Goal: Information Seeking & Learning: Learn about a topic

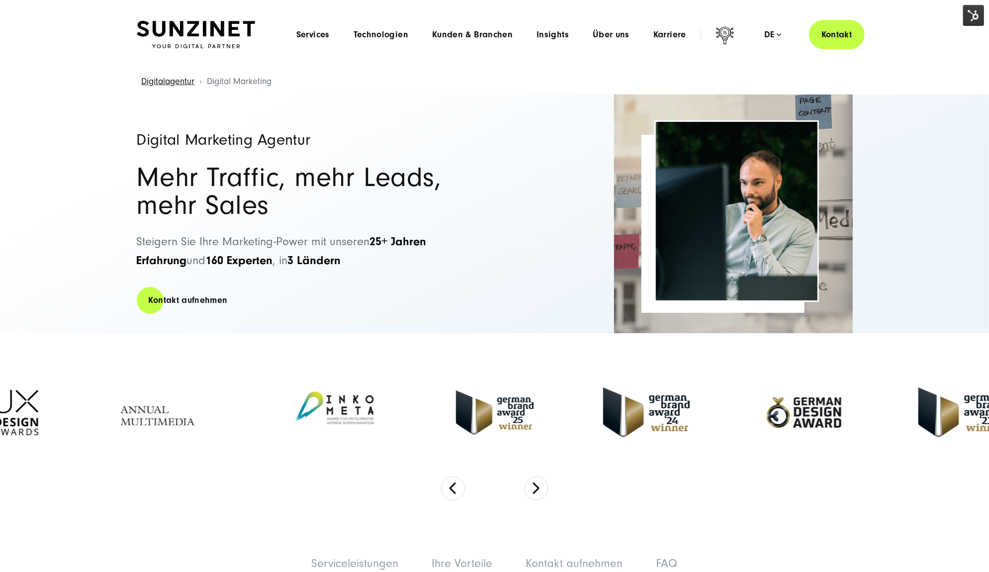
click at [971, 15] on img at bounding box center [973, 15] width 21 height 21
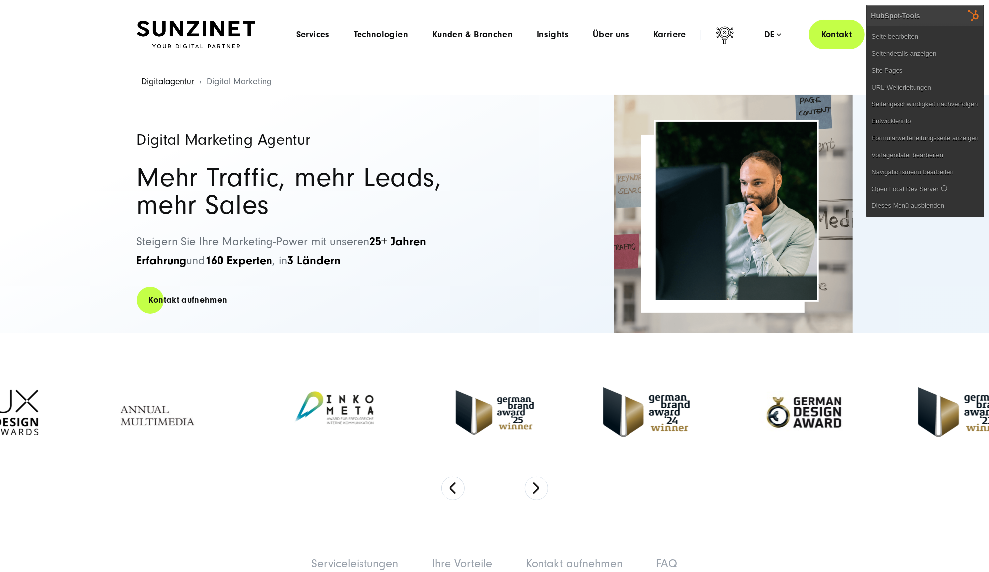
click at [938, 34] on link "Seite bearbeiten" at bounding box center [925, 36] width 117 height 17
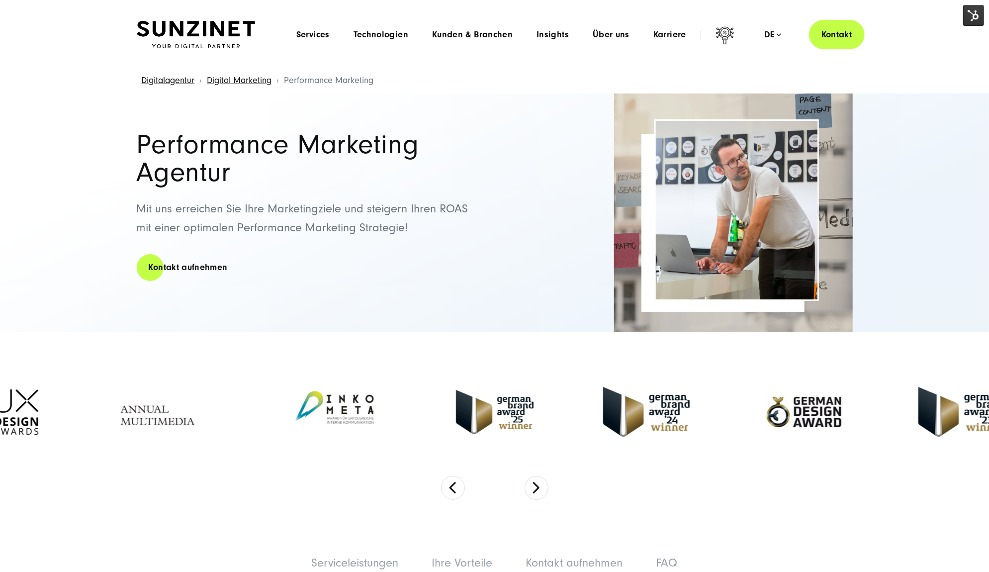
click at [971, 13] on img at bounding box center [973, 15] width 21 height 21
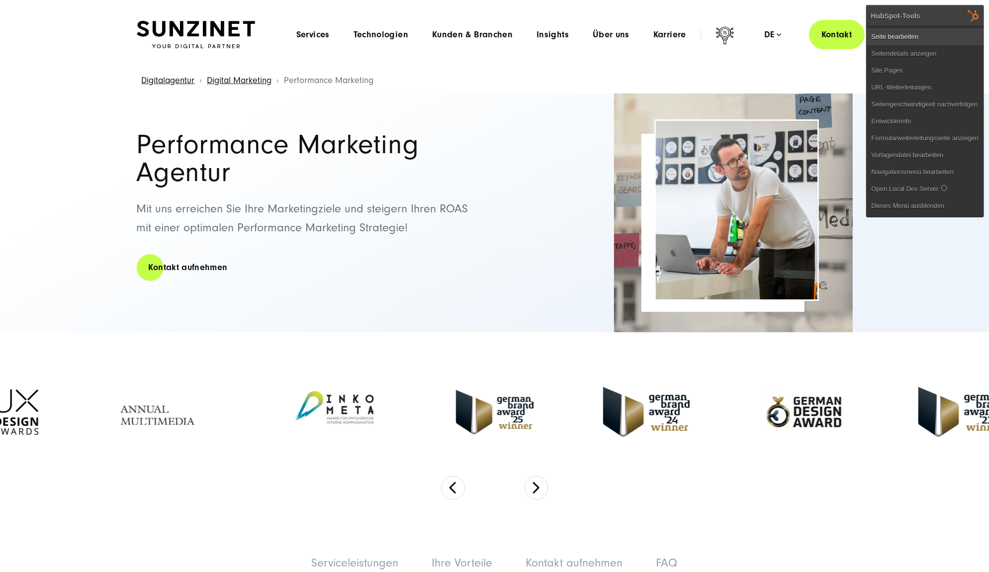
click at [940, 30] on link "Seite bearbeiten" at bounding box center [925, 36] width 117 height 17
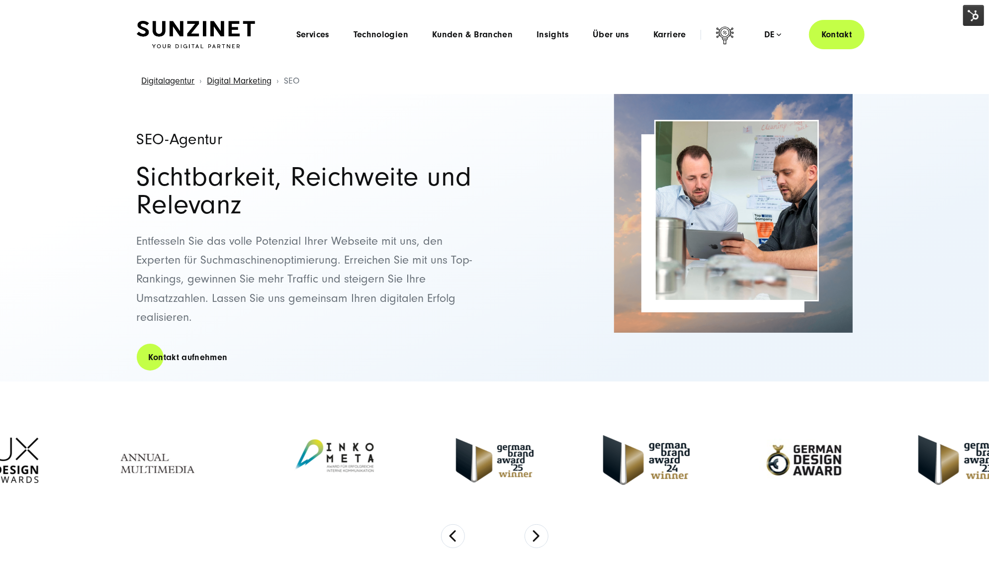
click at [971, 15] on img at bounding box center [973, 15] width 21 height 21
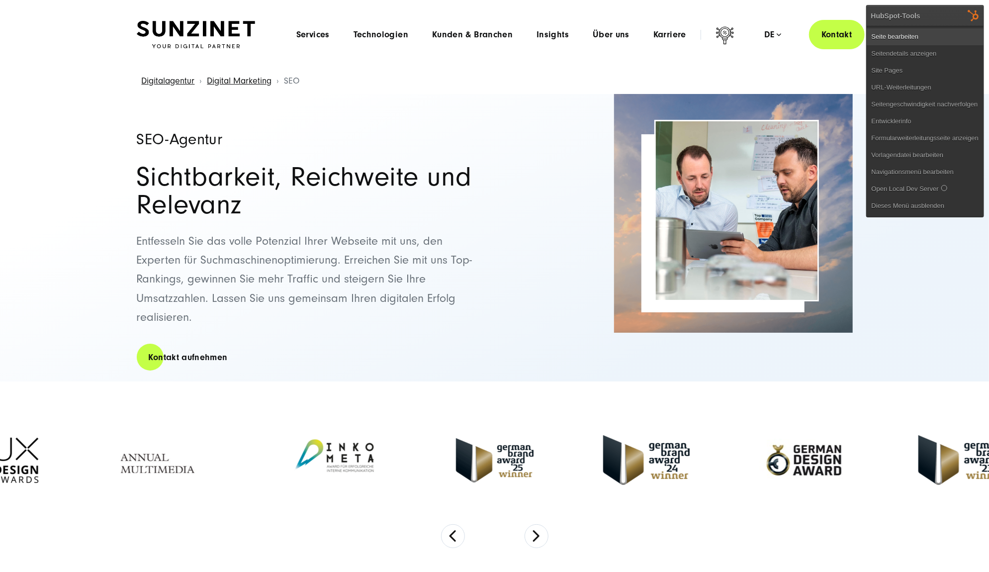
click at [907, 36] on link "Seite bearbeiten" at bounding box center [925, 36] width 117 height 17
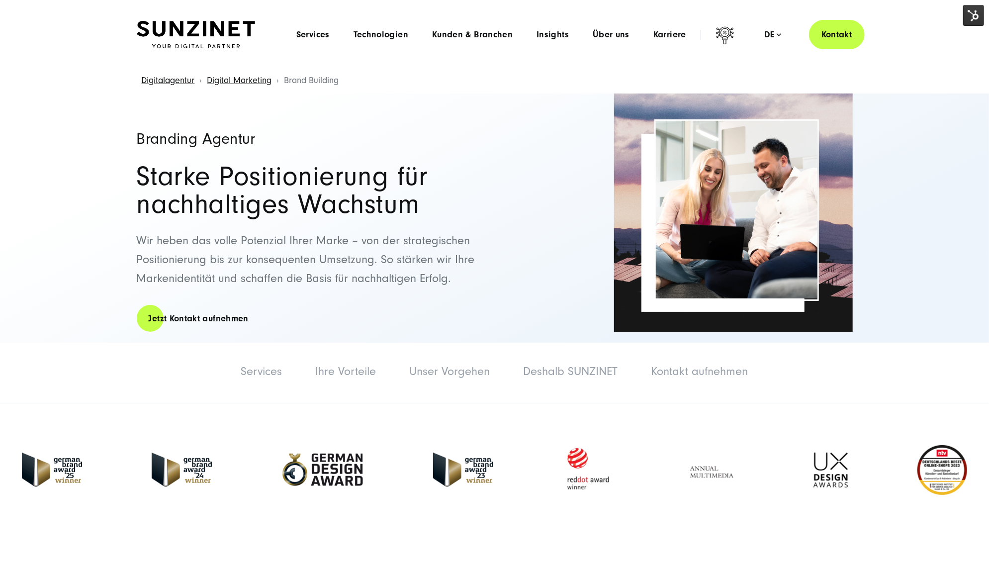
click at [971, 15] on img at bounding box center [973, 15] width 21 height 21
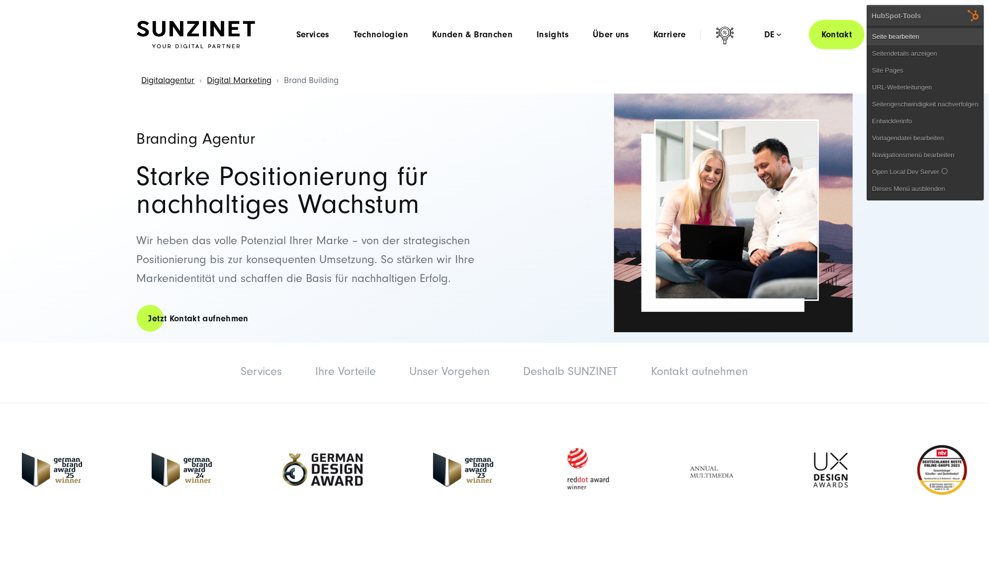
click at [943, 38] on link "Seite bearbeiten" at bounding box center [925, 36] width 116 height 17
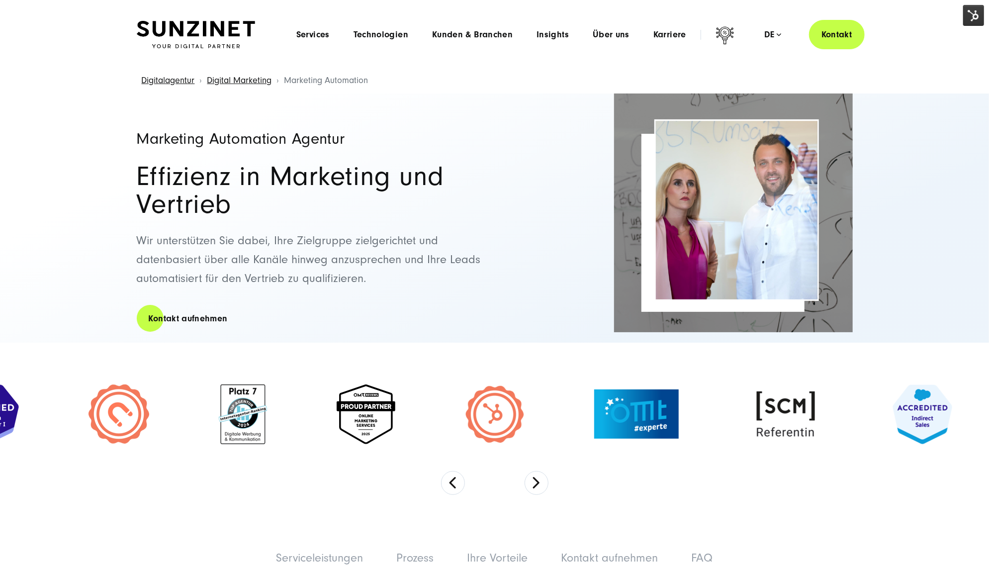
click at [972, 11] on img at bounding box center [973, 15] width 21 height 21
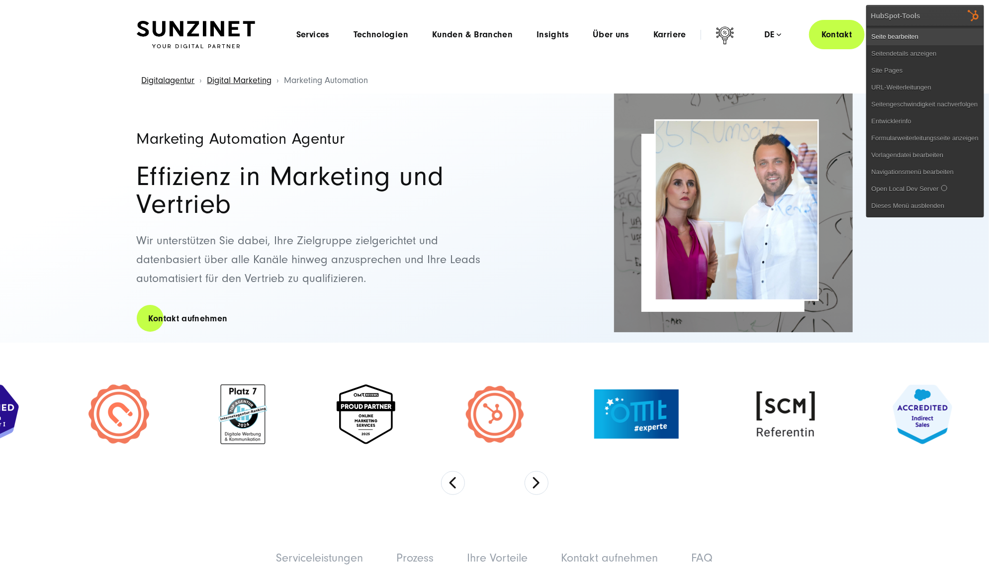
click at [941, 32] on link "Seite bearbeiten" at bounding box center [925, 36] width 117 height 17
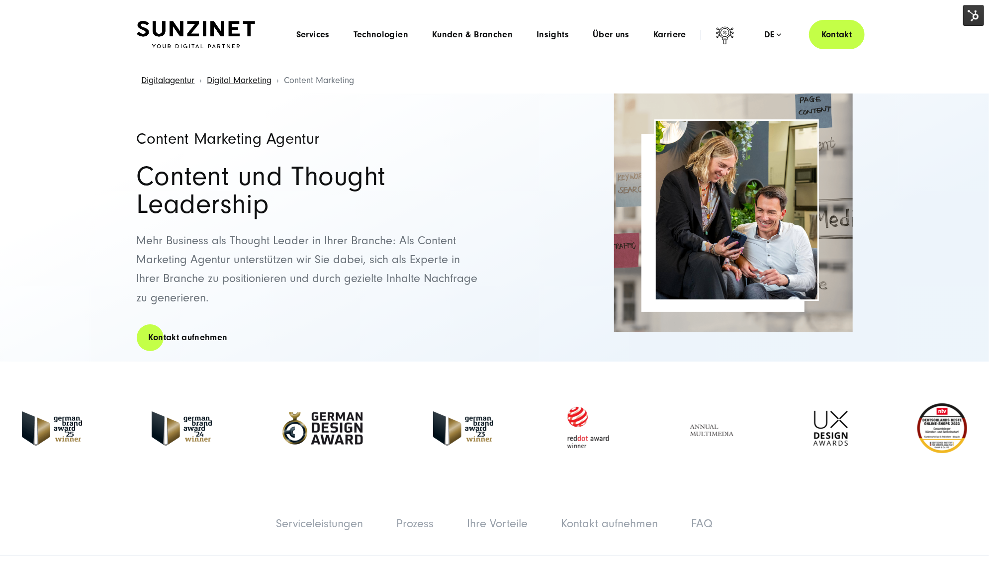
click at [979, 11] on img at bounding box center [973, 15] width 21 height 21
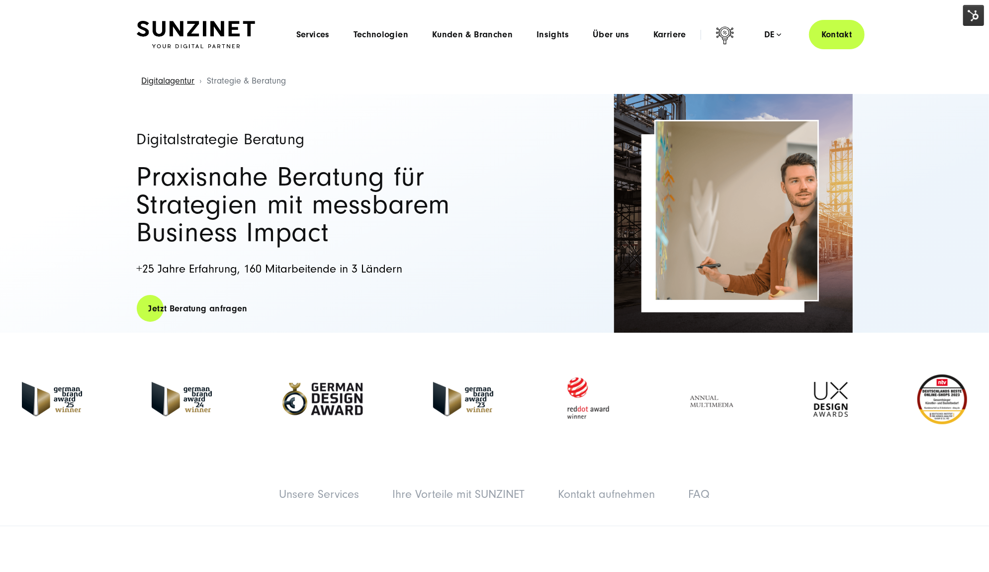
click at [970, 10] on img at bounding box center [973, 15] width 21 height 21
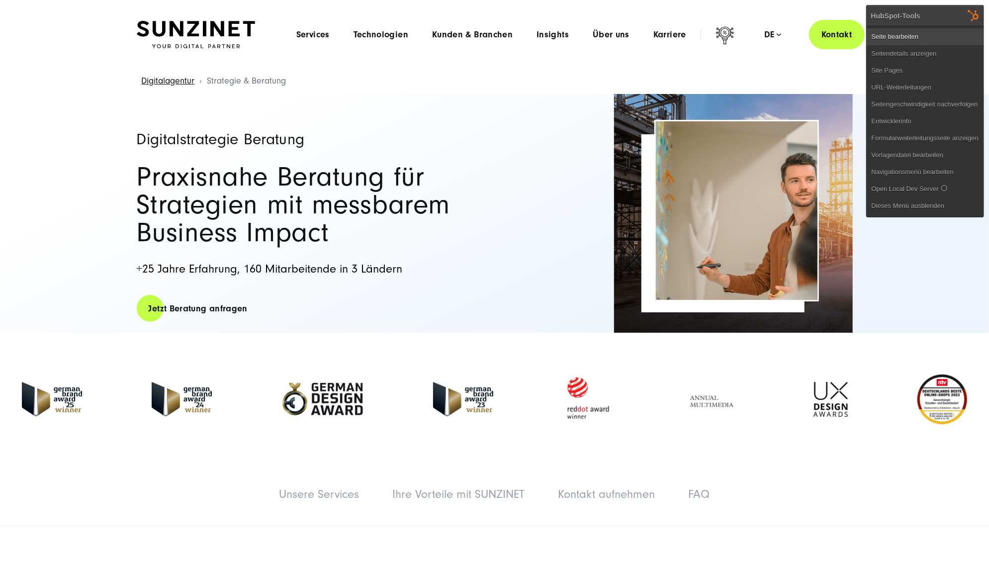
click at [946, 30] on link "Seite bearbeiten" at bounding box center [925, 36] width 117 height 17
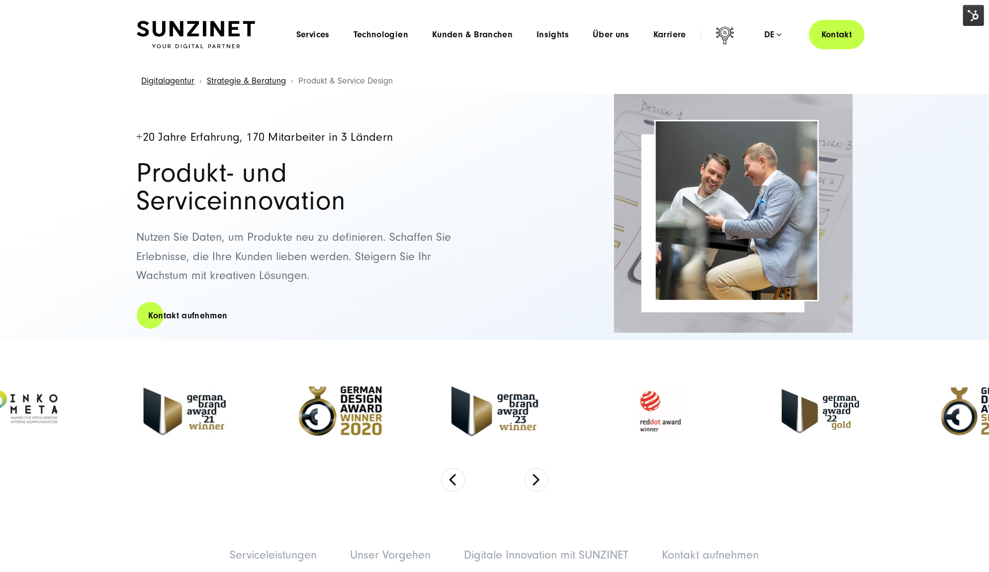
click at [976, 13] on img at bounding box center [973, 15] width 21 height 21
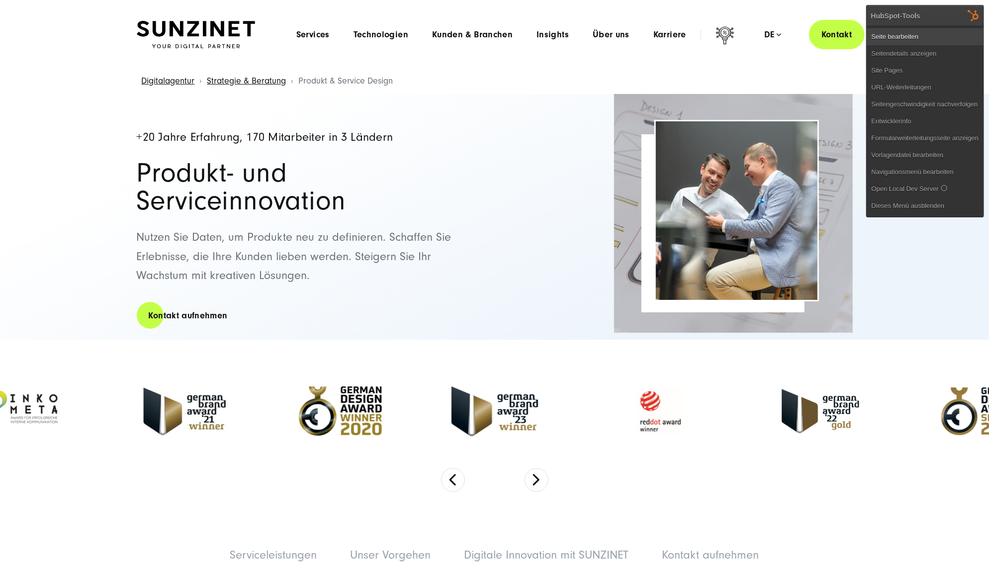
click at [919, 37] on link "Seite bearbeiten" at bounding box center [925, 36] width 117 height 17
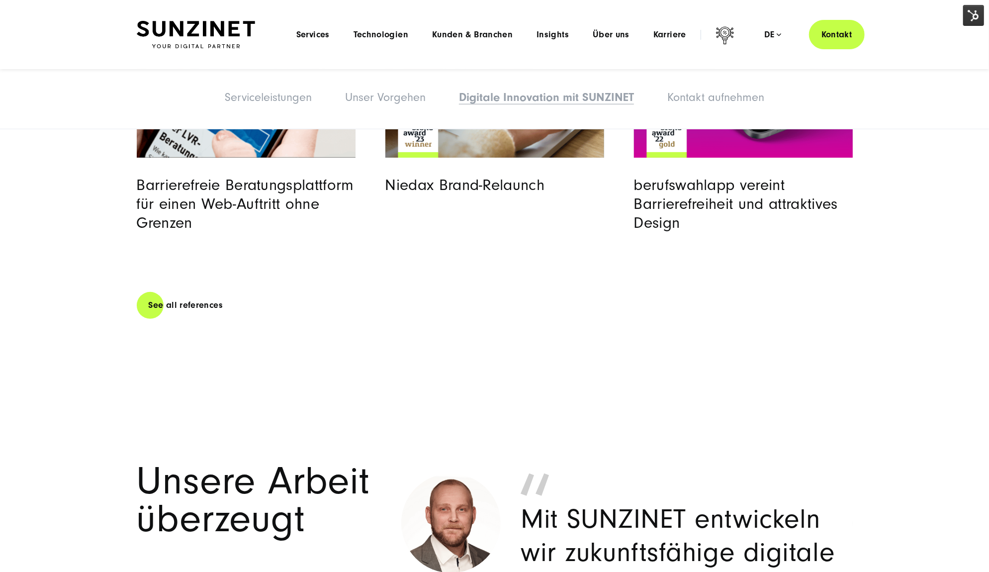
scroll to position [2763, 0]
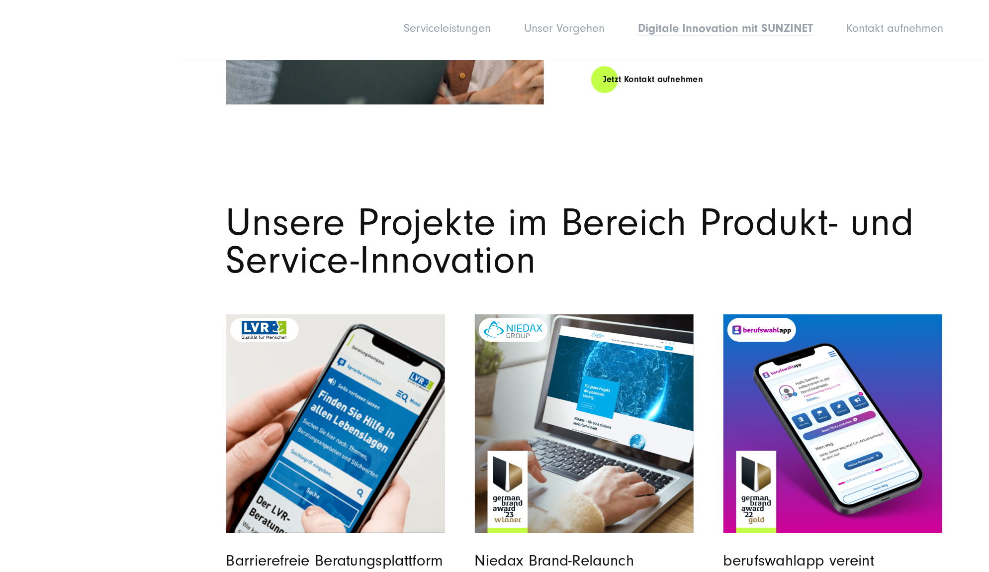
scroll to position [2806, 0]
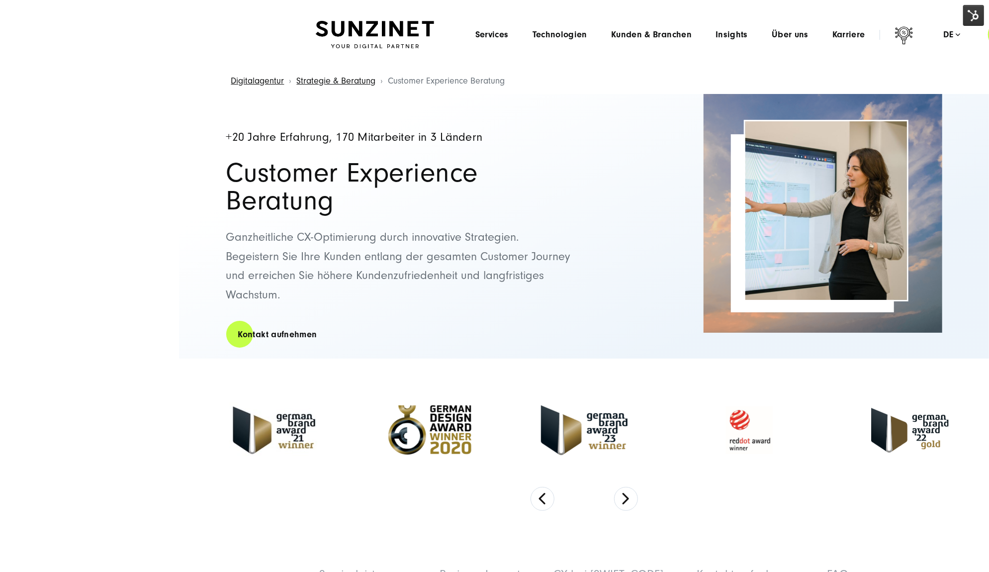
click at [0, 0] on headings-map at bounding box center [0, 0] width 0 height 0
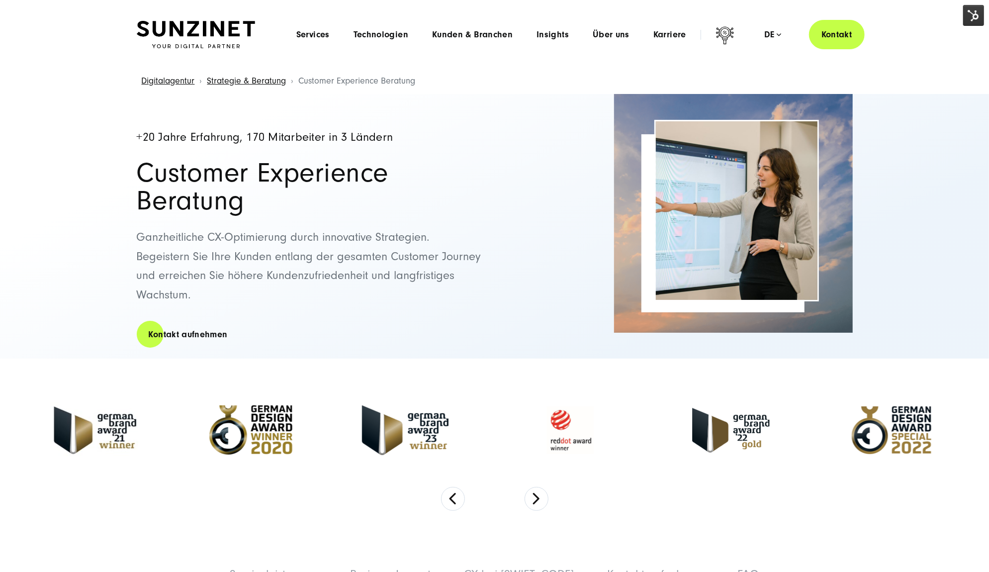
click at [965, 17] on img at bounding box center [973, 15] width 21 height 21
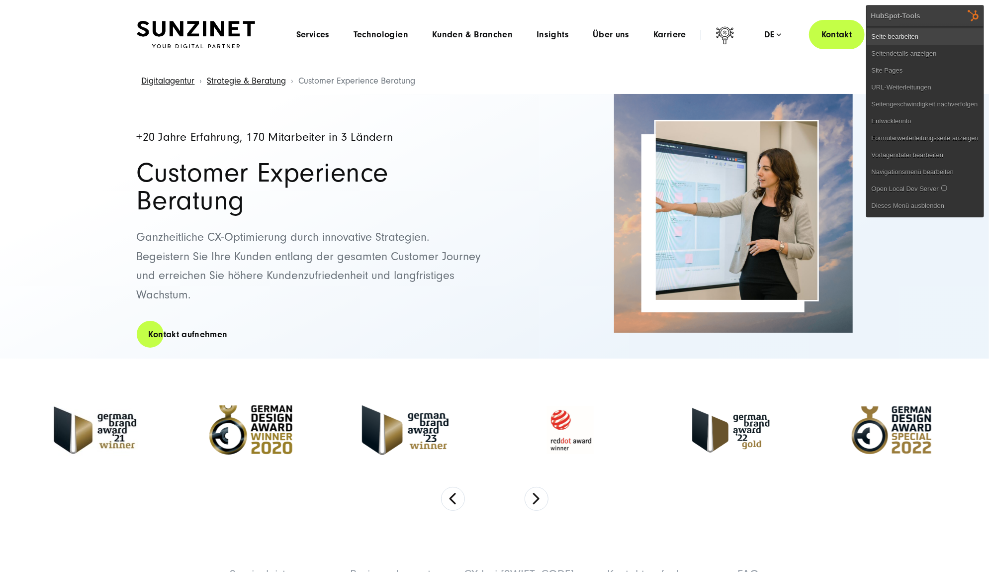
click at [947, 35] on link "Seite bearbeiten" at bounding box center [925, 36] width 117 height 17
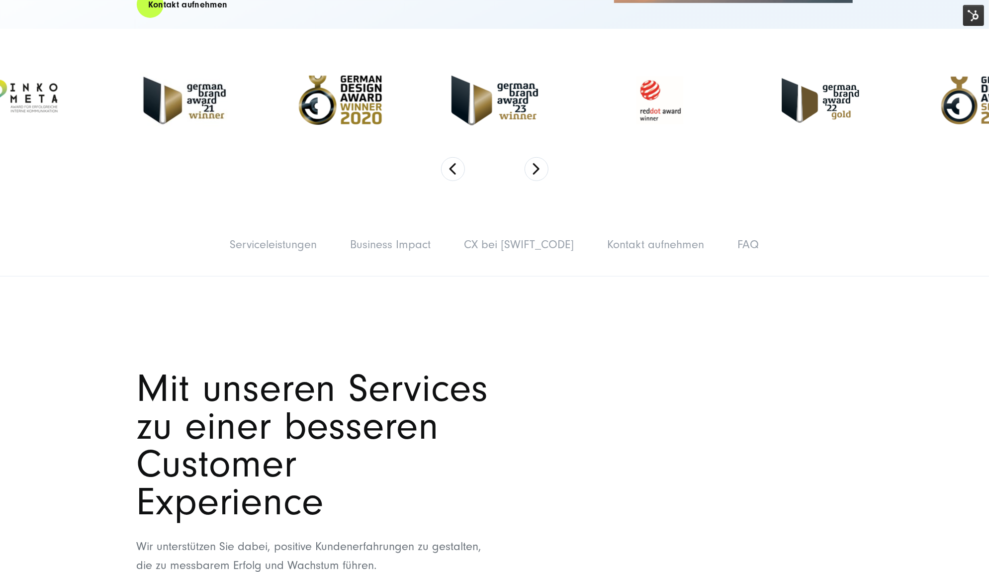
scroll to position [331, 0]
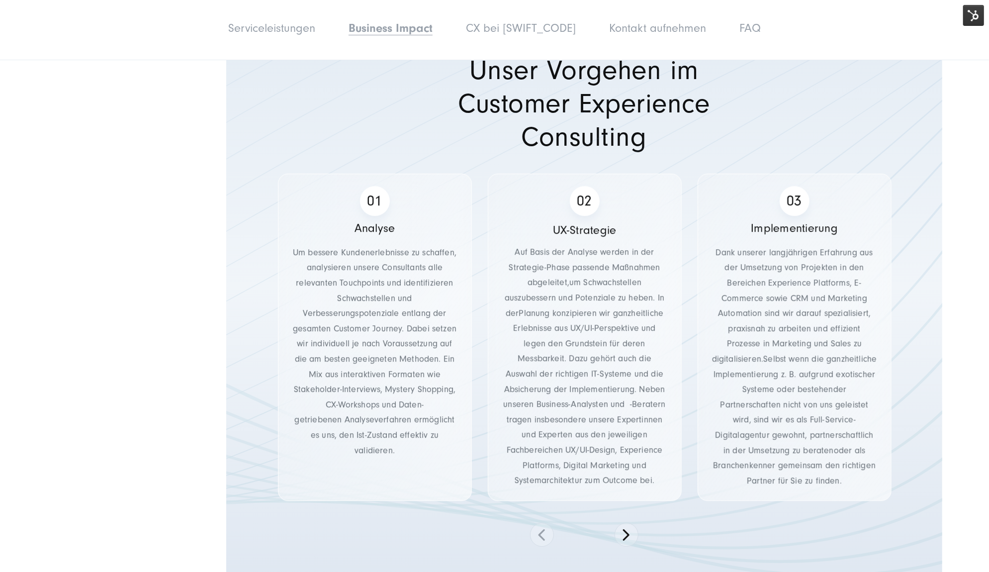
scroll to position [2100, 0]
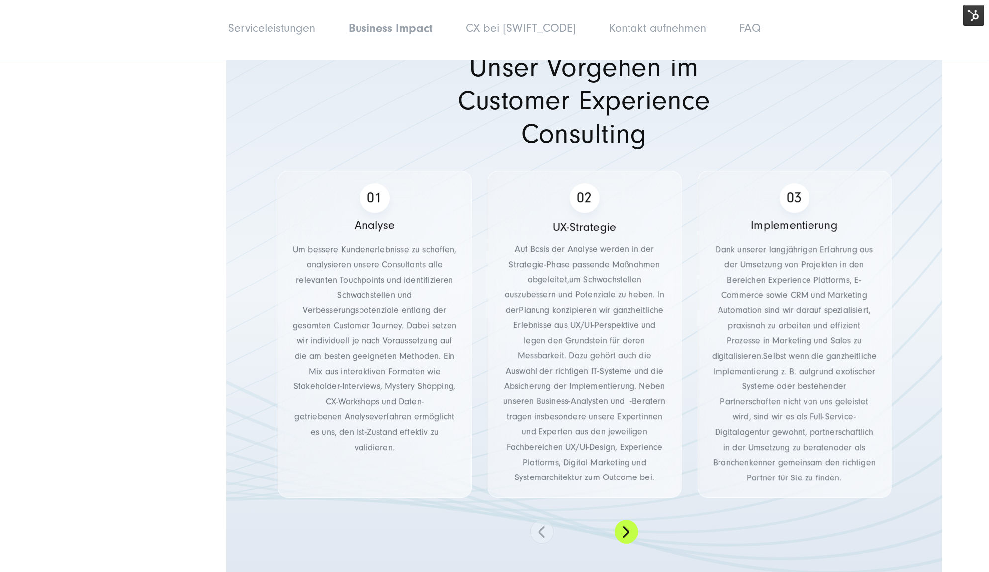
click at [626, 541] on button at bounding box center [627, 532] width 24 height 24
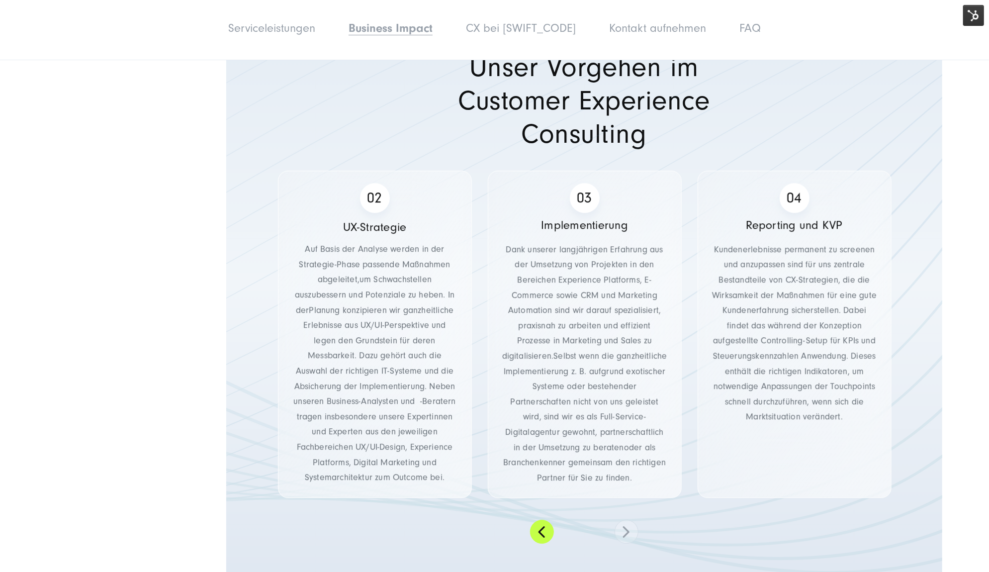
click at [544, 533] on button at bounding box center [542, 532] width 24 height 24
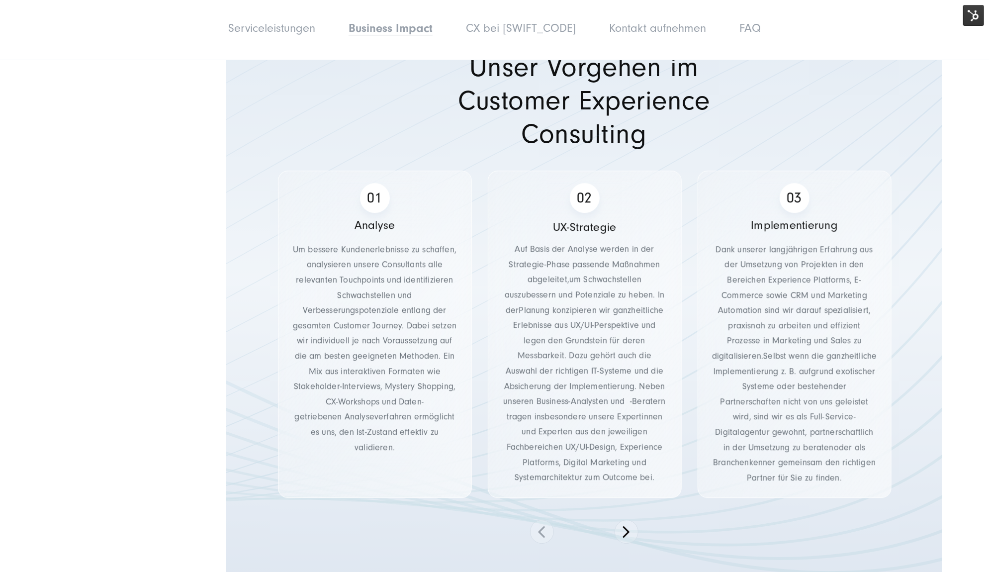
click at [633, 516] on div "Analyse Um bessere Kundenerlebnisse zu schaffen, analysieren unsere Consultants…" at bounding box center [584, 357] width 629 height 373
click at [631, 529] on button at bounding box center [627, 532] width 24 height 24
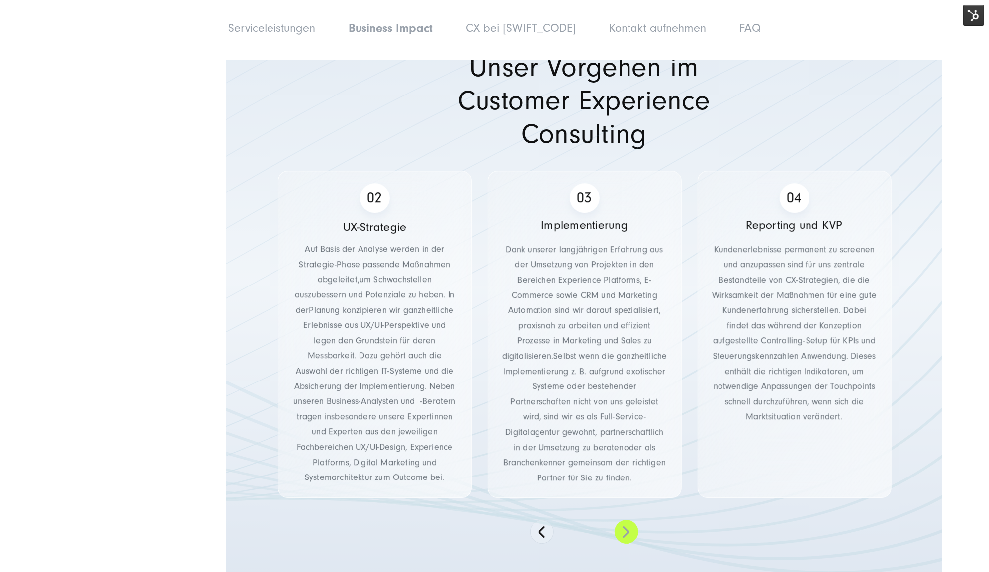
click at [631, 529] on button at bounding box center [627, 532] width 24 height 24
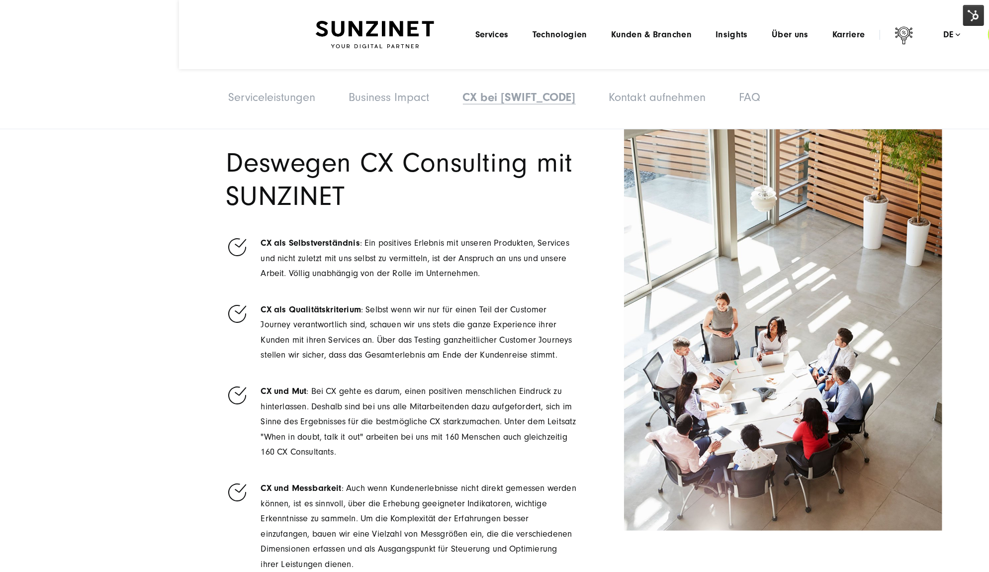
scroll to position [2818, 0]
click at [973, 13] on img at bounding box center [973, 15] width 21 height 21
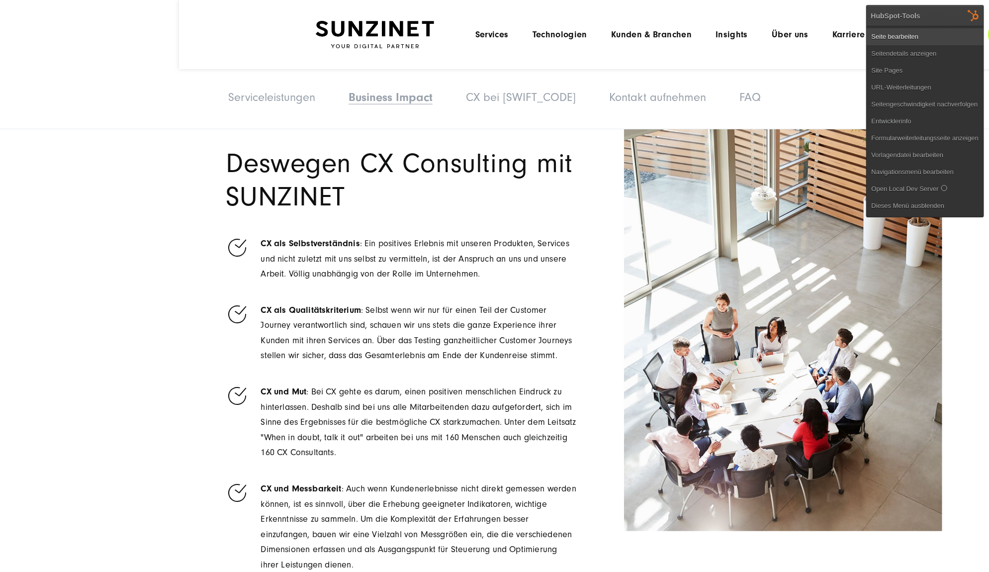
click at [920, 39] on link "Seite bearbeiten" at bounding box center [925, 36] width 117 height 17
